Goal: Transaction & Acquisition: Purchase product/service

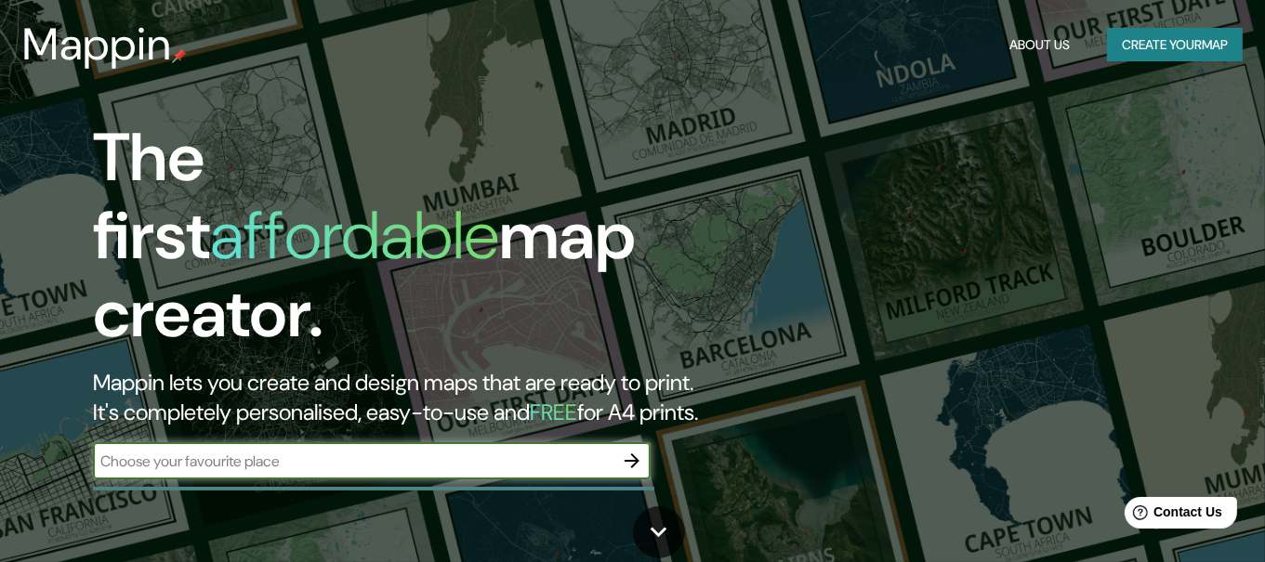
click at [1194, 33] on button "Create your map" at bounding box center [1175, 45] width 136 height 34
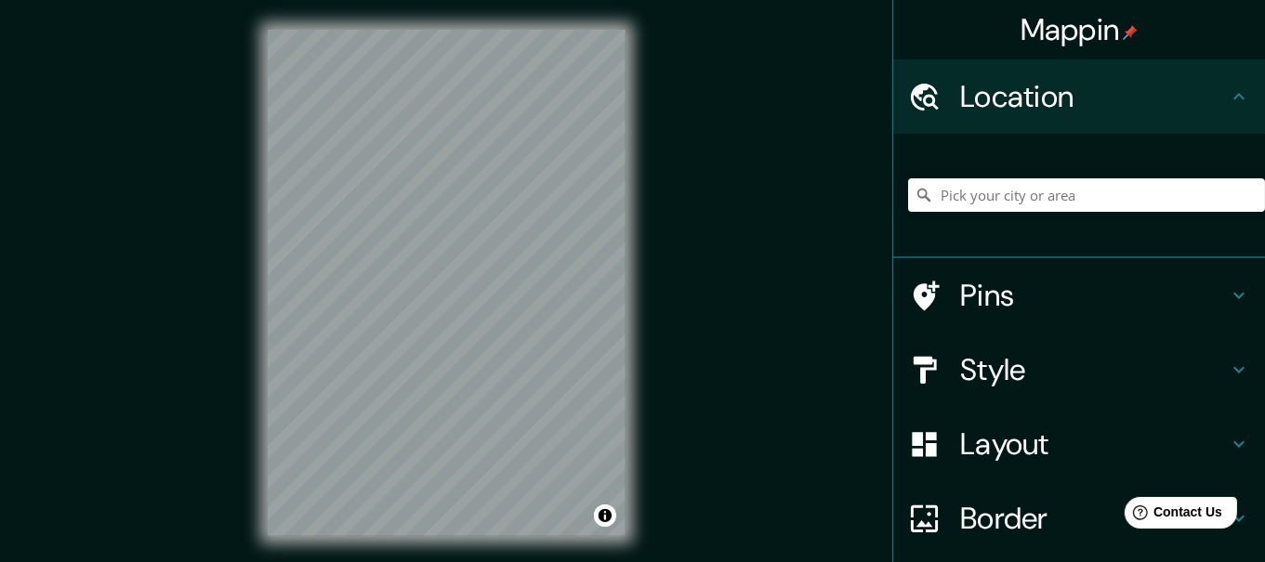
click at [641, 385] on div "© Mapbox © OpenStreetMap Improve this map" at bounding box center [446, 283] width 417 height 566
click at [655, 376] on div "Mappin Location Pins Style Layout Border Choose a border. Hint : you can make l…" at bounding box center [632, 298] width 1265 height 596
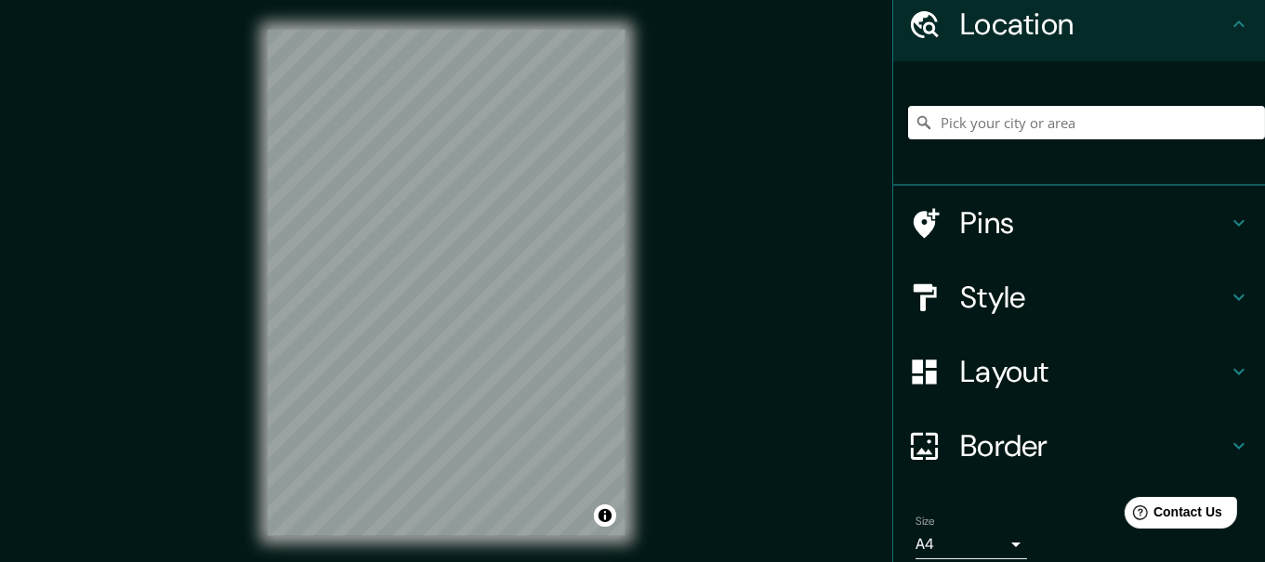
scroll to position [146, 0]
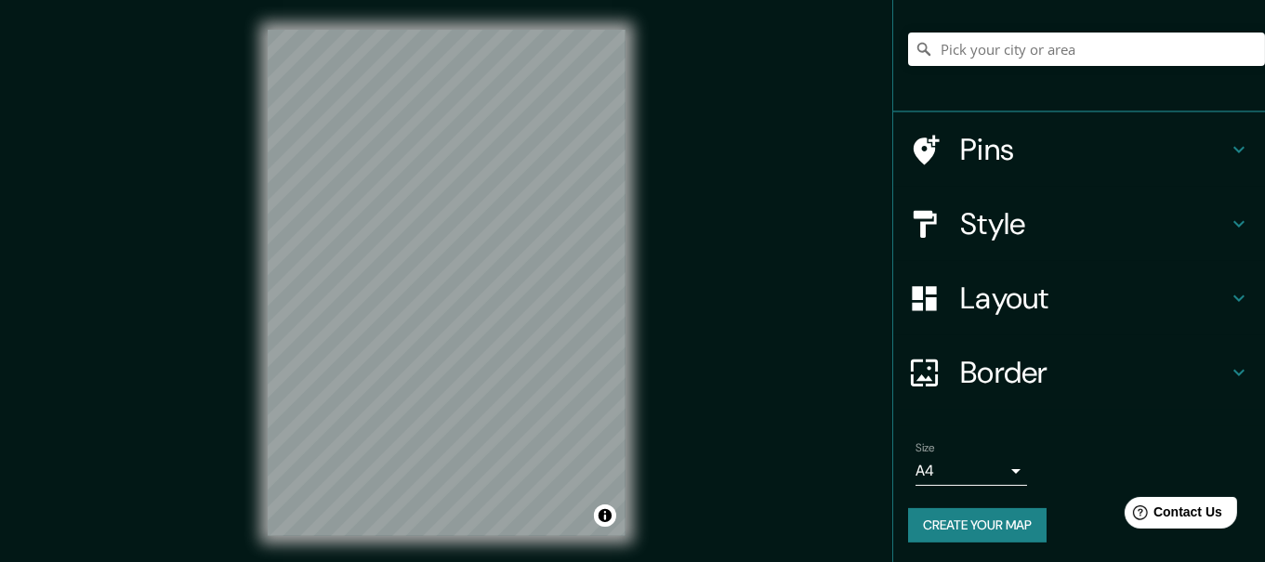
click at [1048, 217] on h4 "Style" at bounding box center [1094, 223] width 268 height 37
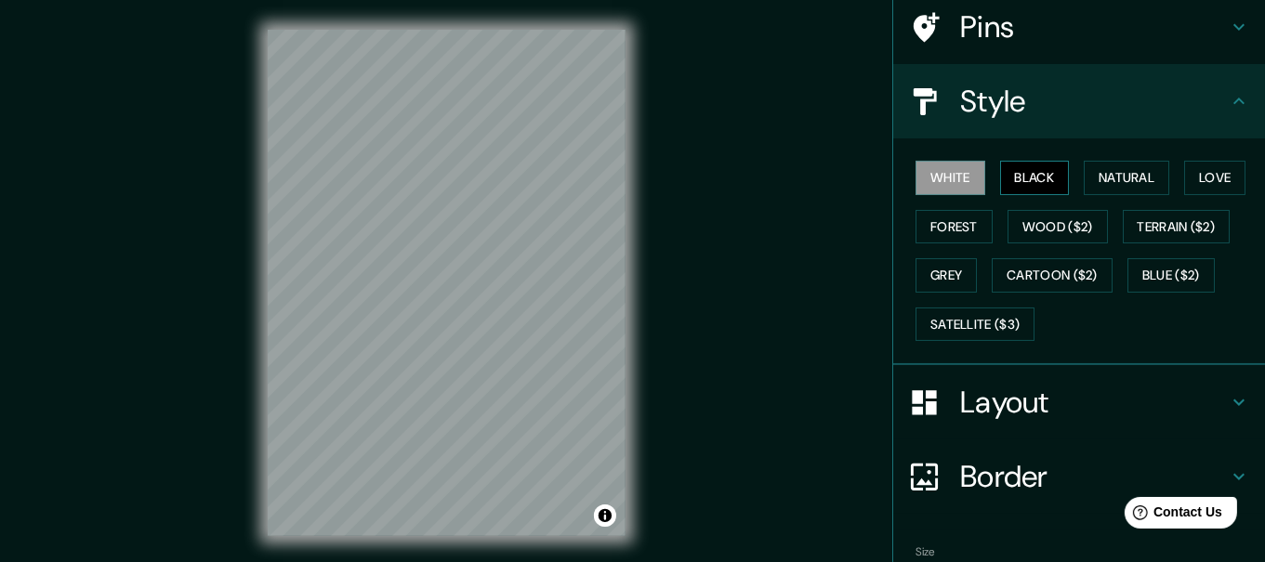
click at [1029, 181] on button "Black" at bounding box center [1035, 178] width 70 height 34
click at [947, 167] on button "White" at bounding box center [950, 178] width 70 height 34
click at [1019, 169] on button "Black" at bounding box center [1035, 178] width 70 height 34
click at [942, 171] on button "White" at bounding box center [950, 178] width 70 height 34
click at [1109, 174] on button "Natural" at bounding box center [1127, 178] width 86 height 34
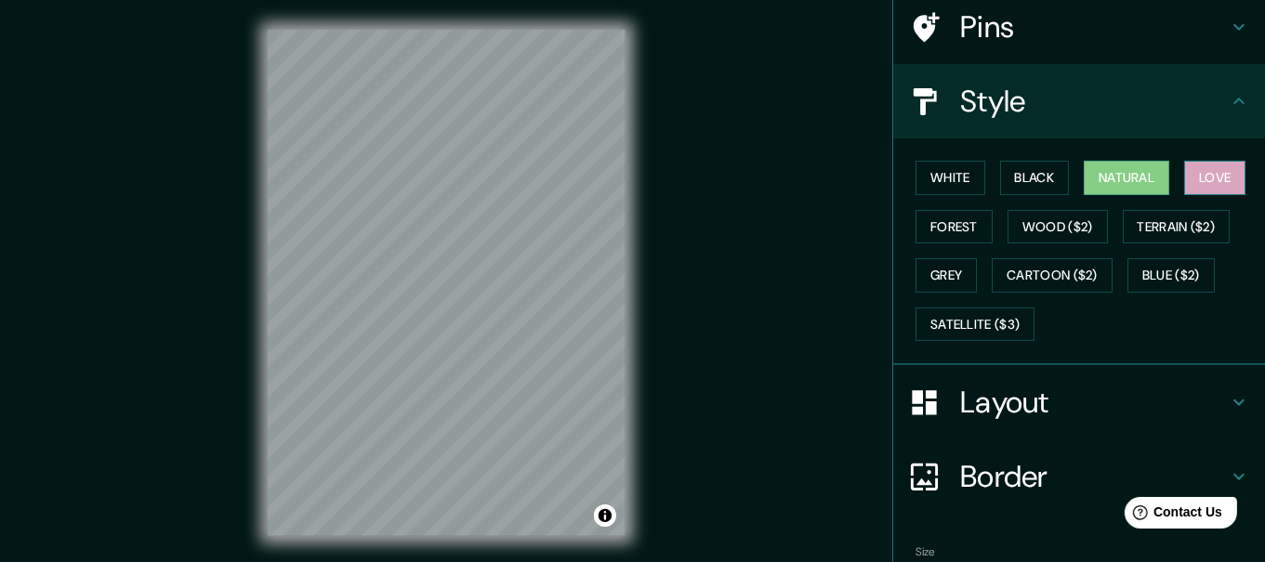
click at [1237, 183] on button "Love" at bounding box center [1214, 178] width 61 height 34
click at [965, 230] on button "Forest" at bounding box center [953, 227] width 77 height 34
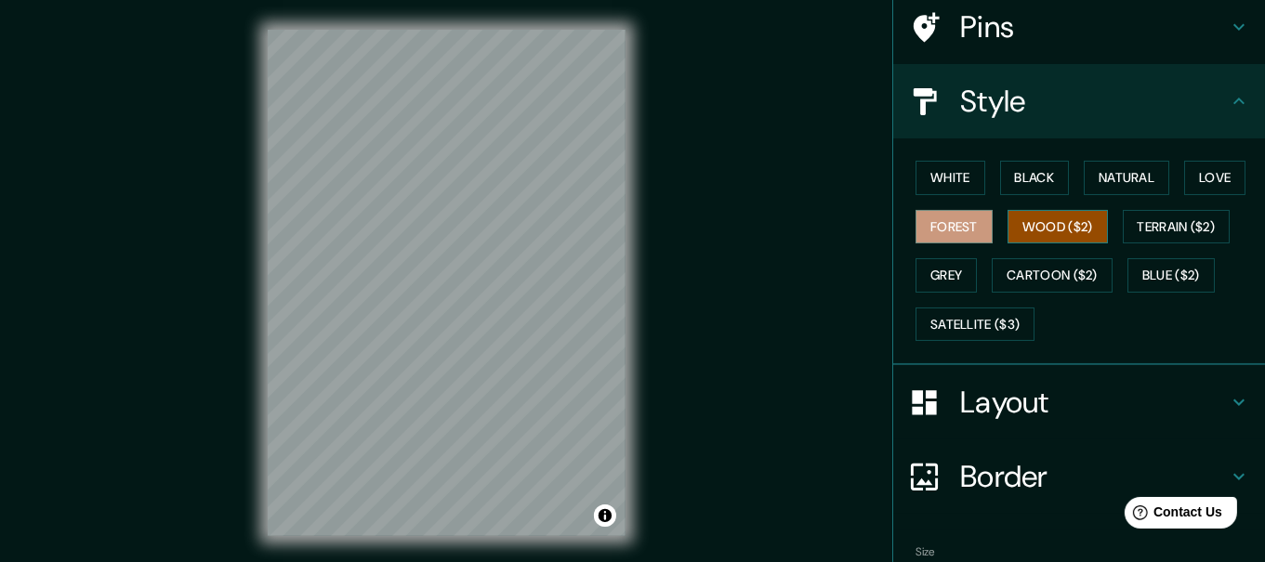
click at [1021, 230] on button "Wood ($2)" at bounding box center [1057, 227] width 100 height 34
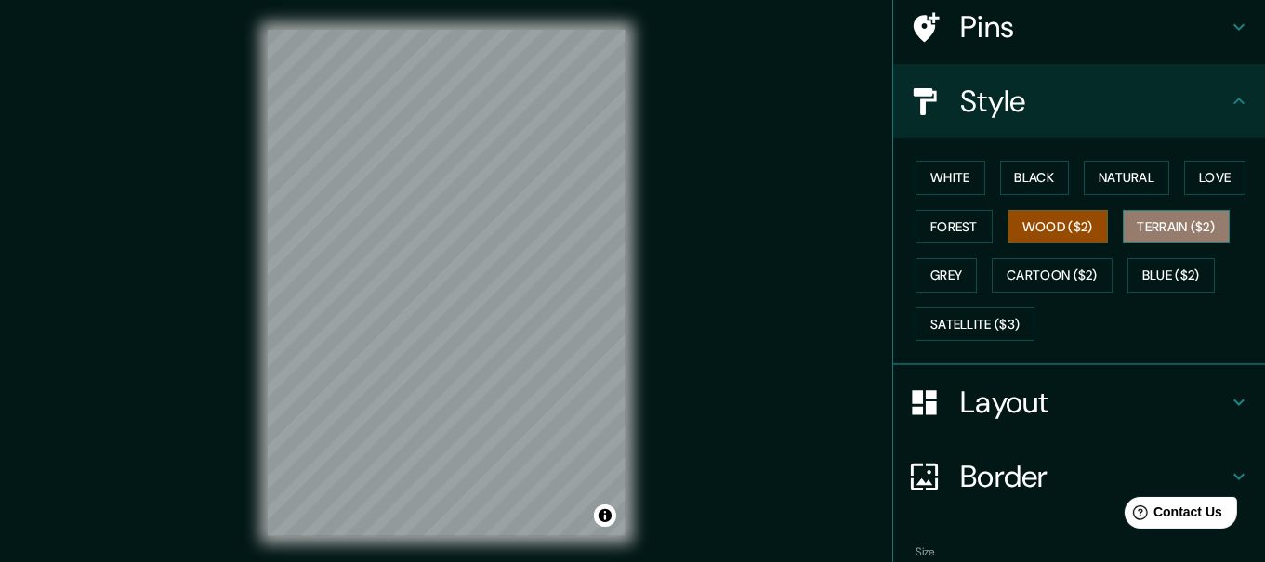
click at [1149, 225] on button "Terrain ($2)" at bounding box center [1177, 227] width 108 height 34
click at [1069, 222] on button "Wood ($2)" at bounding box center [1057, 227] width 100 height 34
click at [944, 273] on button "Grey" at bounding box center [945, 275] width 61 height 34
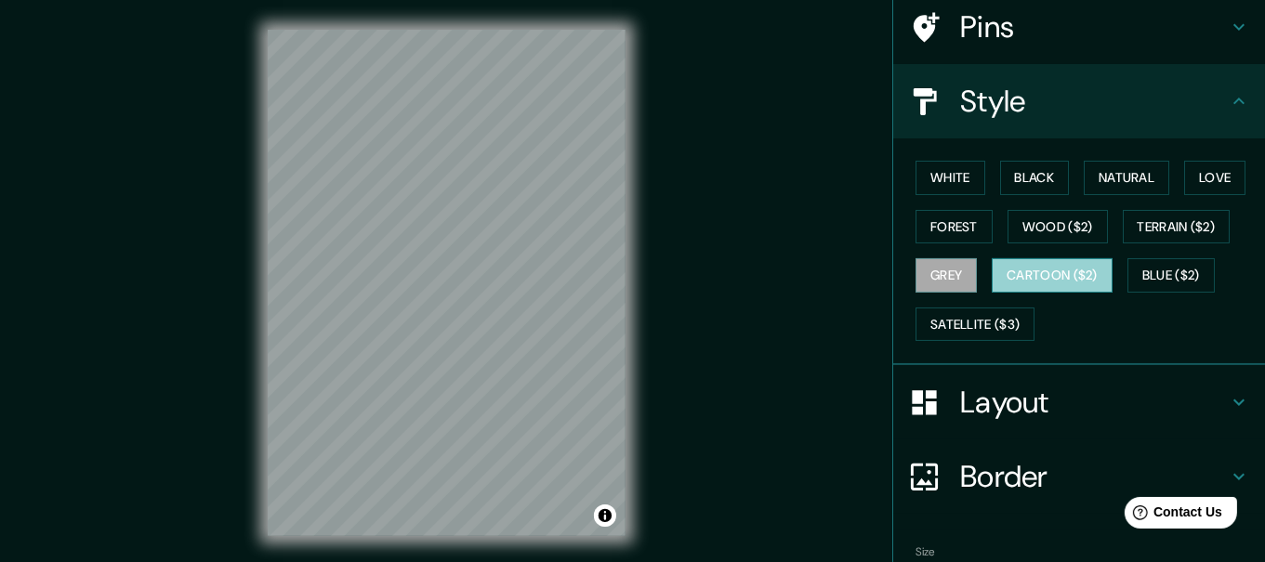
click at [1039, 278] on button "Cartoon ($2)" at bounding box center [1052, 275] width 121 height 34
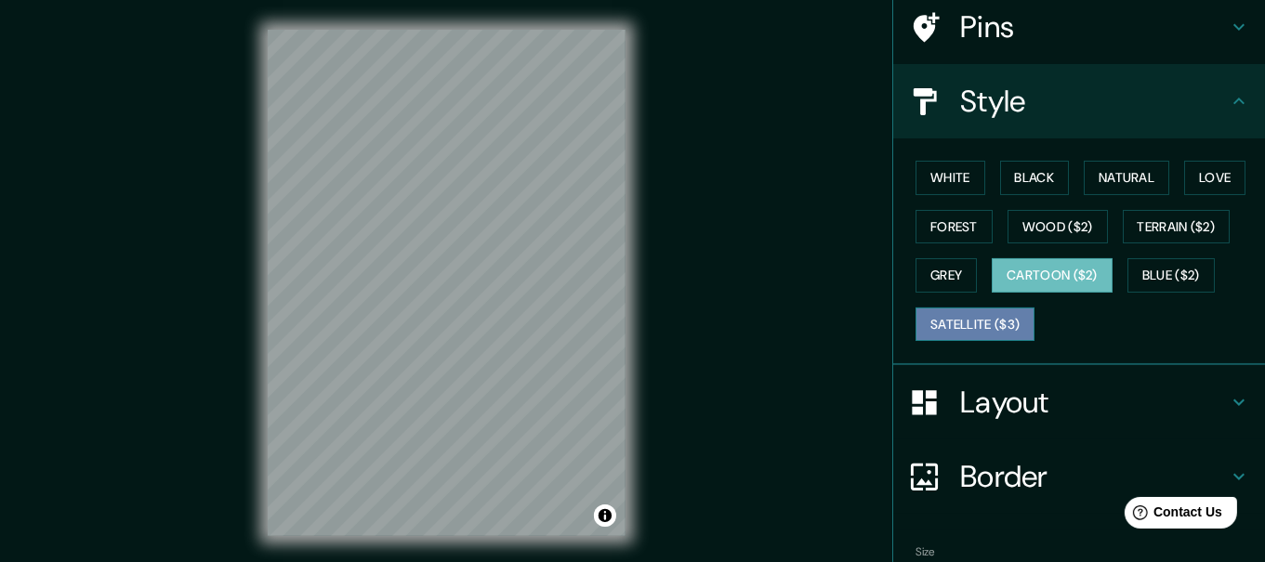
click at [952, 328] on button "Satellite ($3)" at bounding box center [974, 325] width 119 height 34
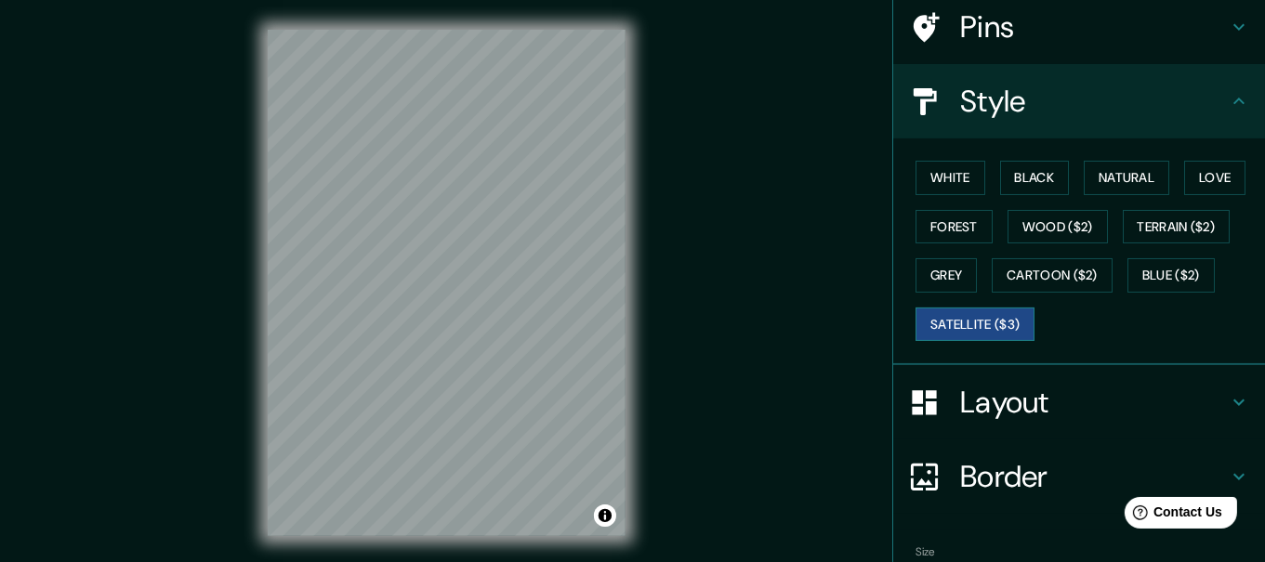
click at [994, 323] on button "Satellite ($3)" at bounding box center [974, 325] width 119 height 34
click at [965, 166] on button "White" at bounding box center [950, 178] width 70 height 34
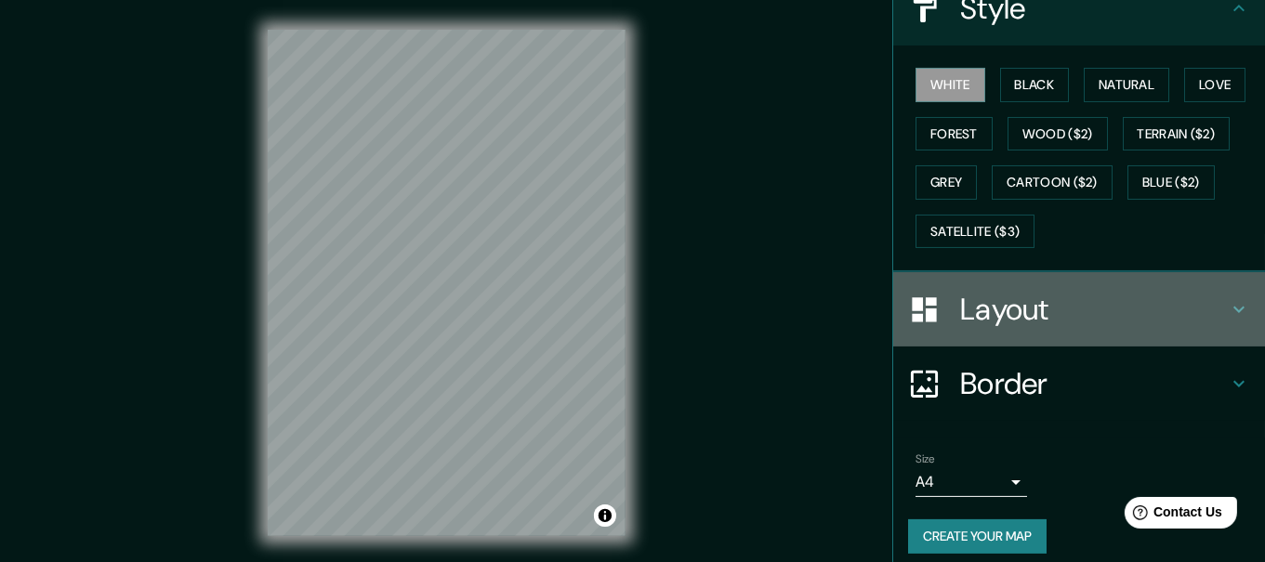
click at [1036, 308] on h4 "Layout" at bounding box center [1094, 309] width 268 height 37
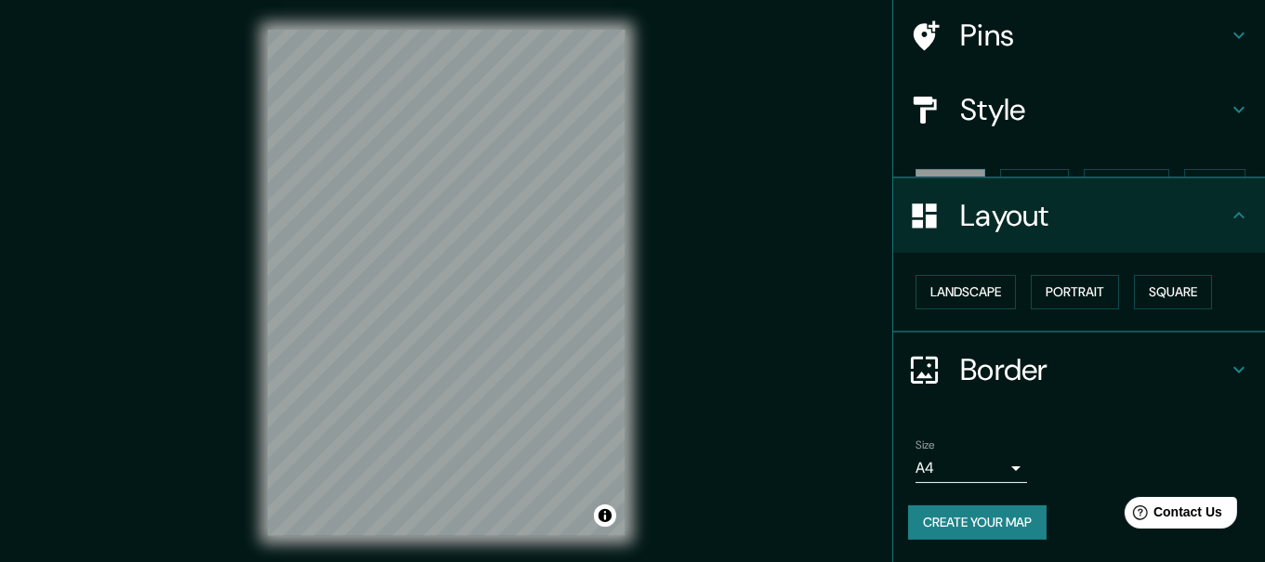
scroll to position [103, 0]
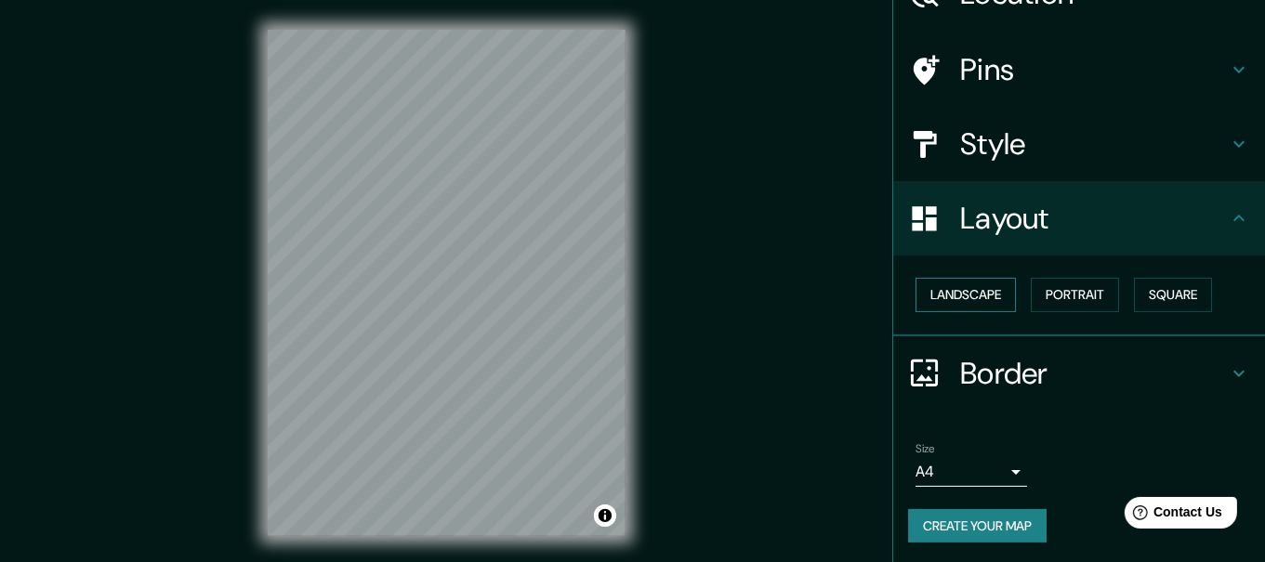
click at [960, 291] on button "Landscape" at bounding box center [965, 295] width 100 height 34
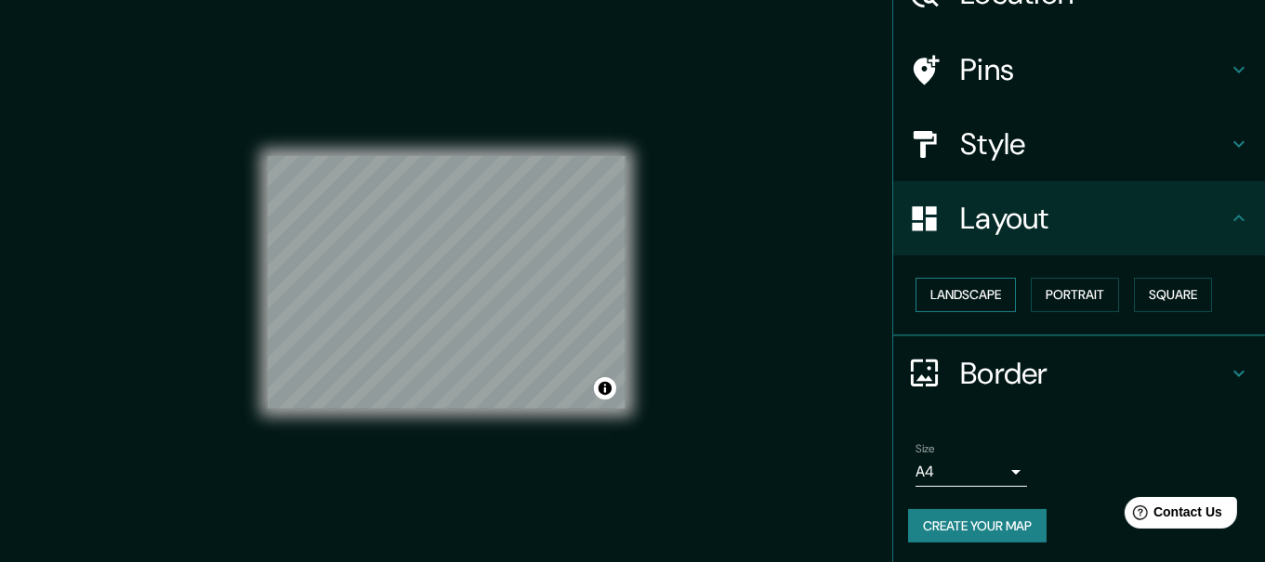
click at [960, 291] on button "Landscape" at bounding box center [965, 295] width 100 height 34
click at [1044, 294] on button "Portrait" at bounding box center [1075, 295] width 88 height 34
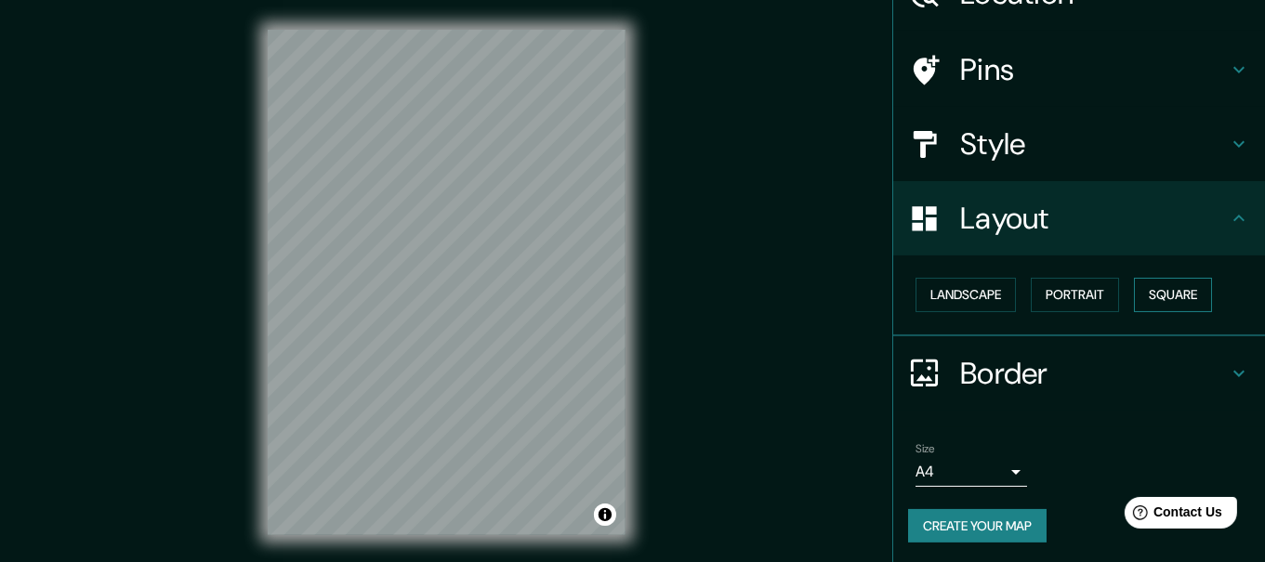
click at [1166, 303] on button "Square" at bounding box center [1173, 295] width 78 height 34
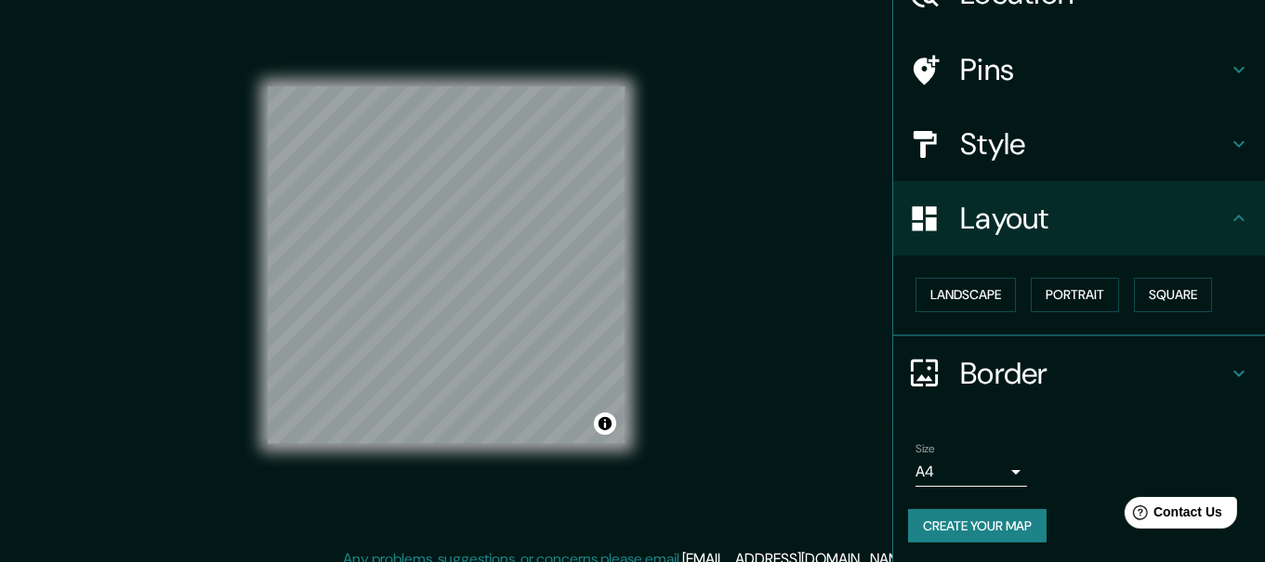
scroll to position [33, 0]
